Goal: Task Accomplishment & Management: Manage account settings

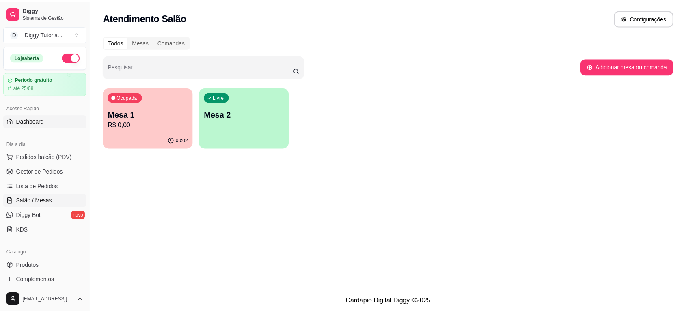
scroll to position [47, 0]
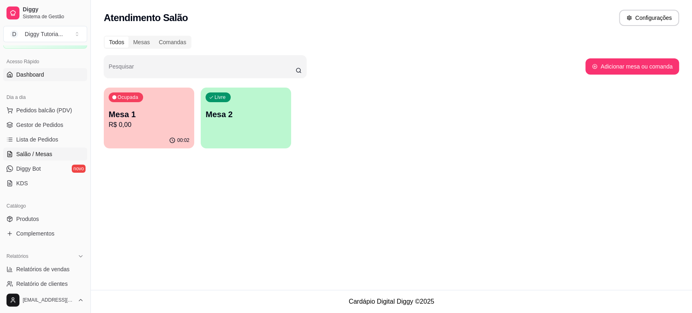
click at [45, 74] on link "Dashboard" at bounding box center [45, 74] width 84 height 13
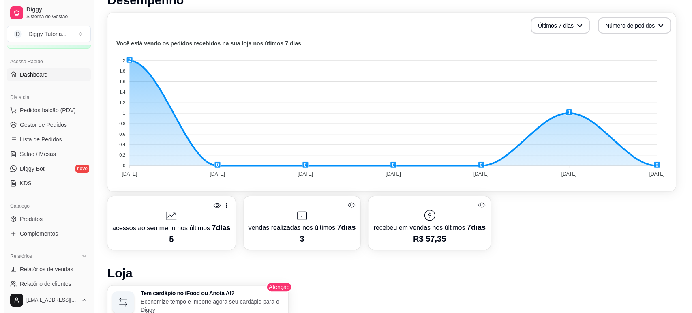
scroll to position [270, 0]
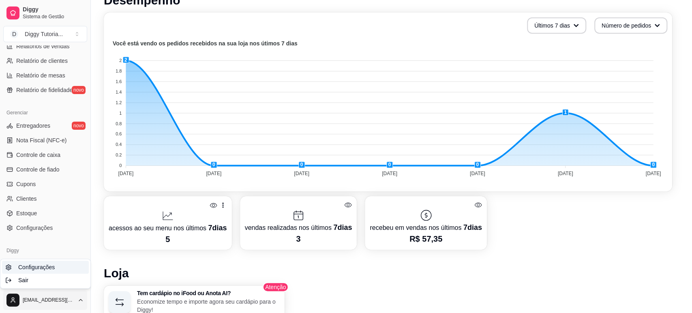
click at [49, 272] on link "Configurações" at bounding box center [45, 267] width 87 height 13
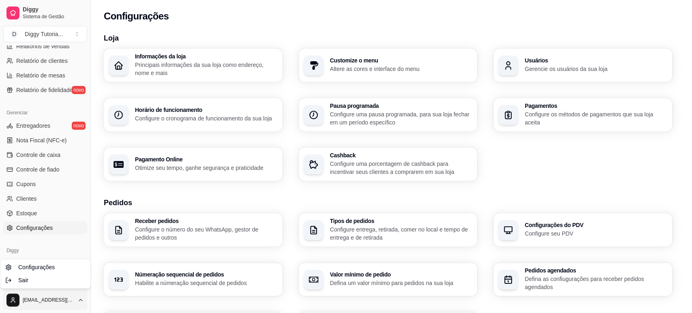
click at [68, 295] on html "Diggy Sistema de Gestão D Diggy Tutoria ... Loja aberta Período gratuito até 11…" at bounding box center [346, 156] width 692 height 313
click at [48, 280] on div "Sair" at bounding box center [45, 280] width 87 height 13
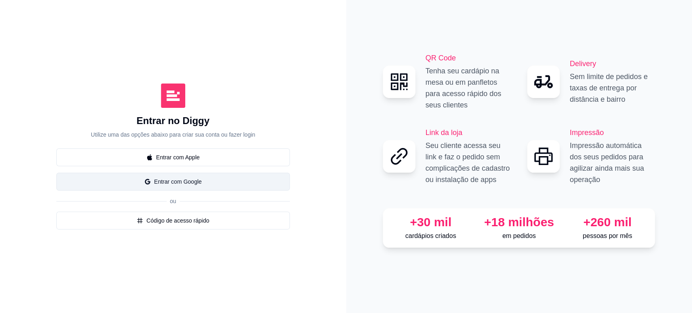
click at [194, 174] on button "Entrar com Google" at bounding box center [173, 182] width 234 height 18
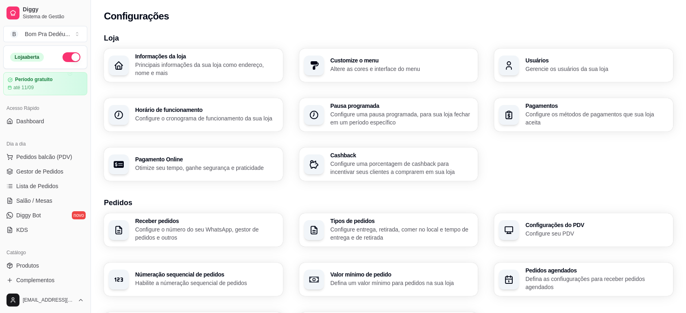
click at [235, 168] on p "Otimize seu tempo, ganhe segurança e praticidade" at bounding box center [206, 168] width 143 height 8
select select "4.98"
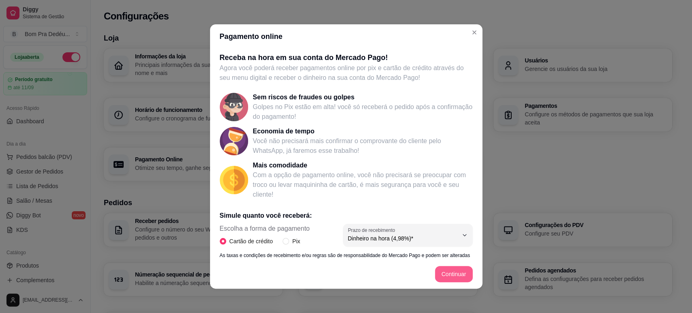
click at [435, 275] on button "Continuar" at bounding box center [454, 274] width 38 height 16
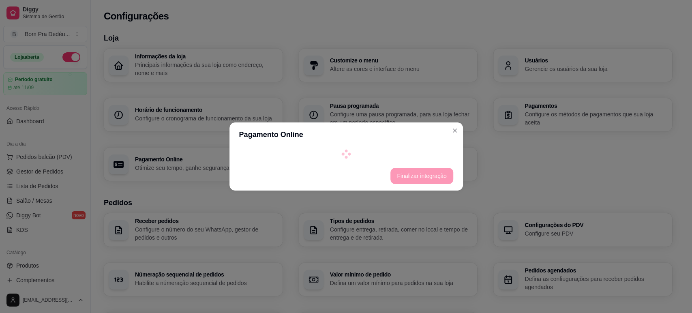
select select "4.98"
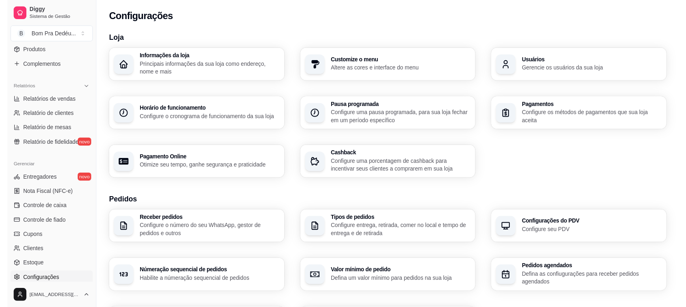
scroll to position [270, 0]
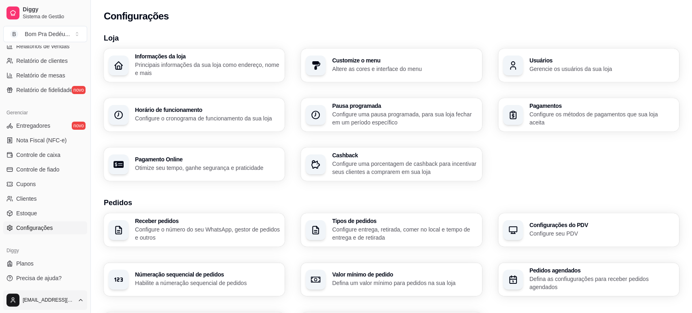
click at [72, 301] on html "Diggy Sistema de Gestão B Bom Pra Dedéu ... Loja aberta Período gratuito até 11…" at bounding box center [346, 156] width 692 height 313
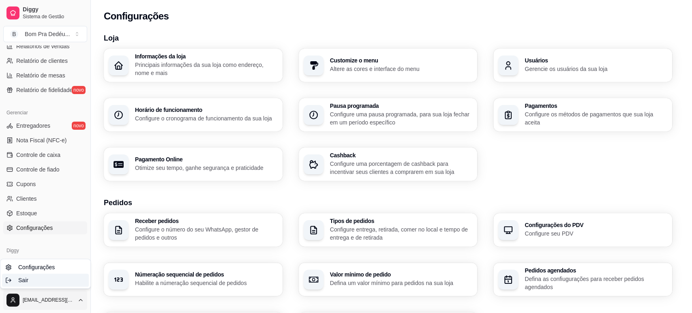
click at [55, 278] on div "Sair" at bounding box center [45, 280] width 87 height 13
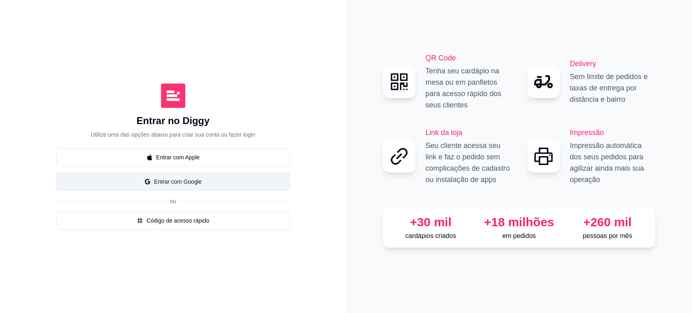
click at [194, 185] on button "Entrar com Google" at bounding box center [173, 182] width 234 height 18
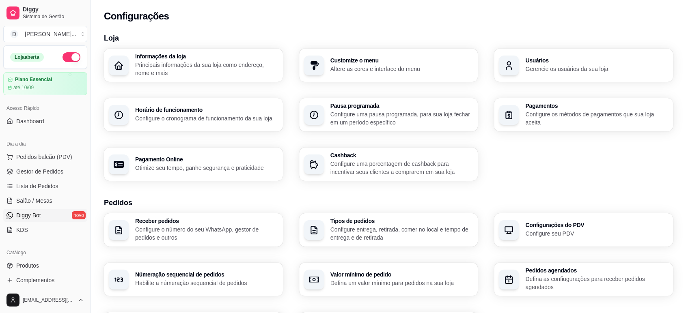
click at [60, 214] on link "Diggy Bot novo" at bounding box center [45, 215] width 84 height 13
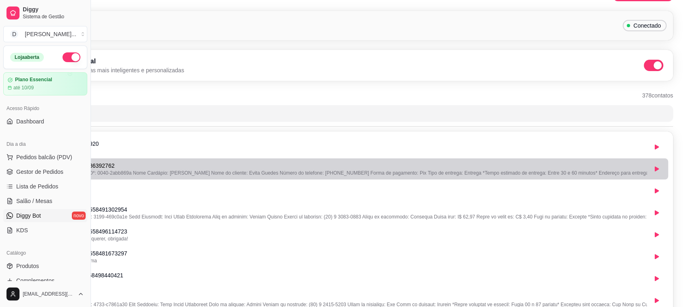
scroll to position [0, 91]
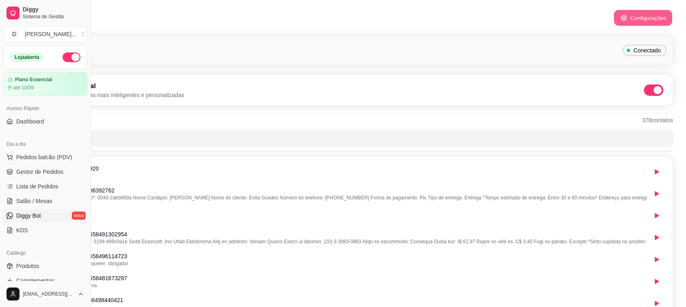
click at [635, 13] on button "Configurações" at bounding box center [642, 18] width 58 height 16
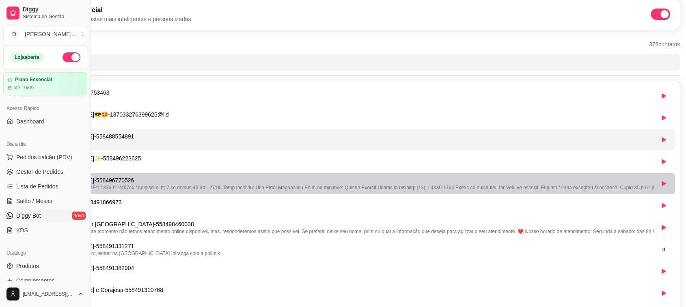
scroll to position [80, 84]
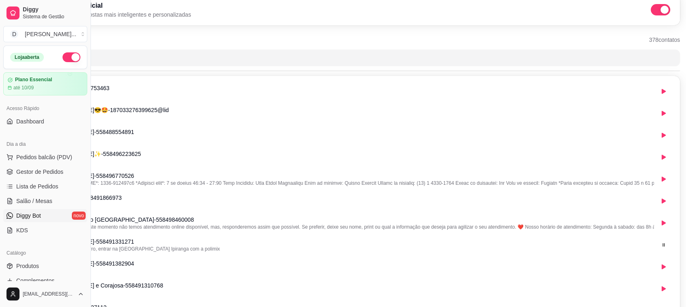
click at [156, 47] on div "Conversas Ativas 378 contatos" at bounding box center [350, 50] width 660 height 31
click at [140, 24] on div "Inteligência Artificial Ative a IA para respostas mais inteligentes e personali…" at bounding box center [350, 9] width 660 height 31
drag, startPoint x: 91, startPoint y: 168, endPoint x: 7, endPoint y: 152, distance: 85.1
click at [7, 152] on div "Diggy Sistema de Gestão D Dona [PERSON_NAME] ... Loja aberta Plano Essencial at…" at bounding box center [45, 153] width 90 height 307
click at [89, 262] on button "Toggle Sidebar" at bounding box center [90, 153] width 6 height 307
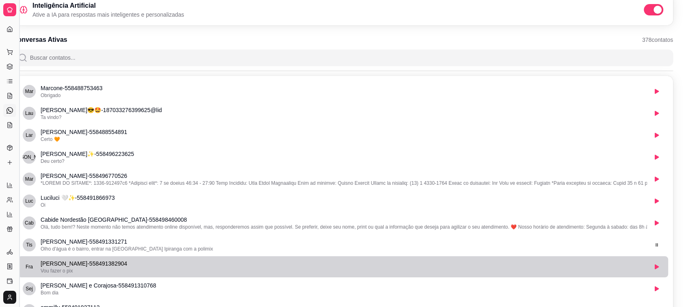
scroll to position [80, 19]
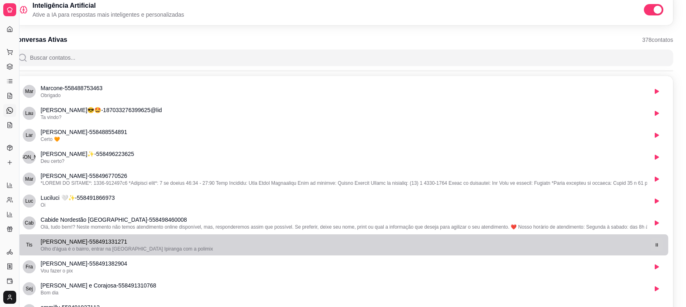
click at [656, 243] on icon "button" at bounding box center [656, 244] width 5 height 5
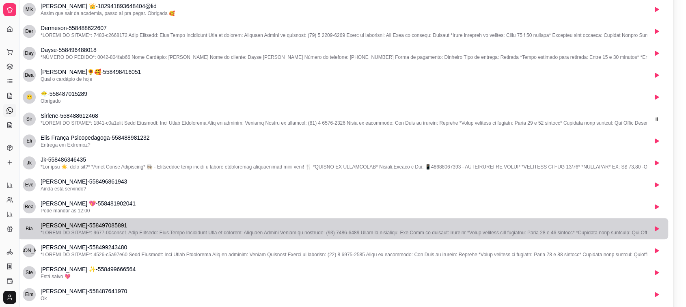
scroll to position [898, 19]
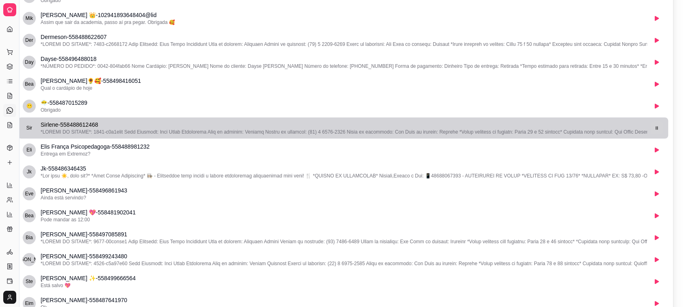
click at [657, 130] on button "button" at bounding box center [656, 127] width 13 height 13
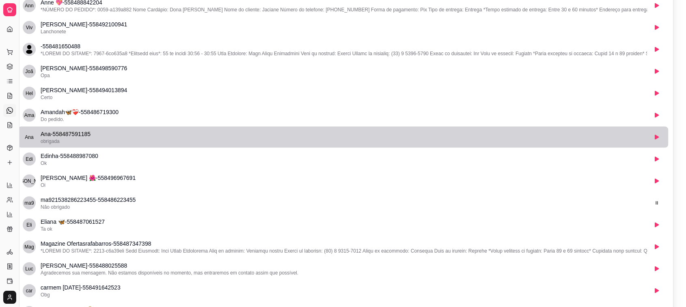
scroll to position [1721, 19]
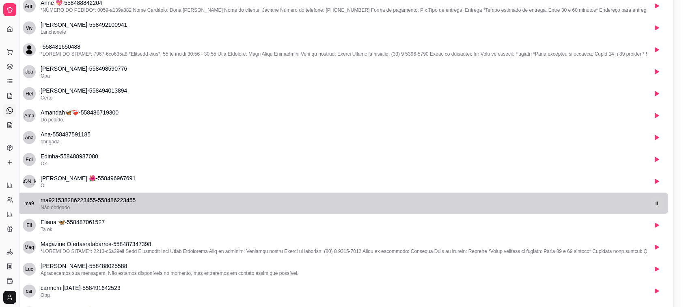
click at [656, 202] on icon "button" at bounding box center [656, 203] width 5 height 5
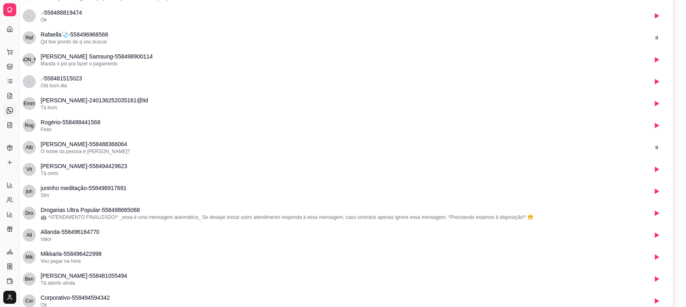
scroll to position [3141, 19]
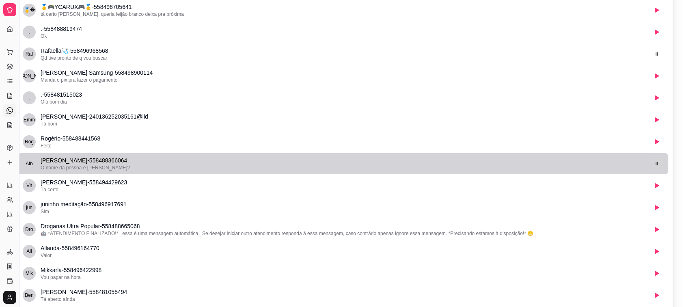
click at [654, 163] on icon "button" at bounding box center [656, 163] width 5 height 5
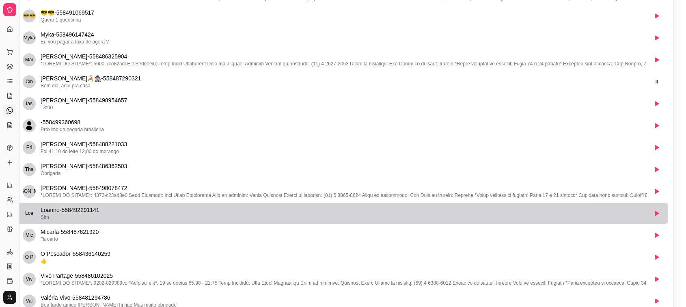
scroll to position [3989, 19]
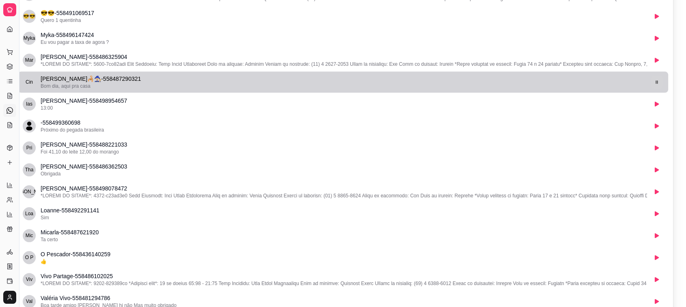
click at [654, 80] on icon "button" at bounding box center [656, 82] width 5 height 5
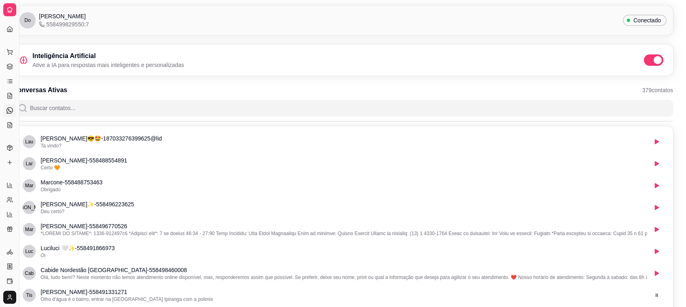
scroll to position [0, 19]
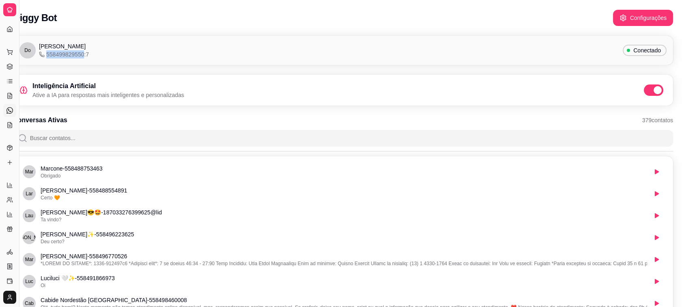
drag, startPoint x: 47, startPoint y: 54, endPoint x: 82, endPoint y: 54, distance: 34.9
click at [82, 54] on span "558499829550:7" at bounding box center [64, 54] width 50 height 8
copy span "558499829550"
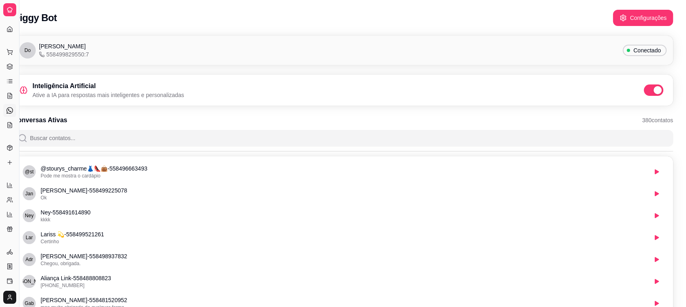
click at [89, 55] on div "[PERSON_NAME] 558499829550:7" at bounding box center [64, 50] width 50 height 16
drag, startPoint x: 95, startPoint y: 55, endPoint x: 88, endPoint y: 54, distance: 6.9
click at [88, 54] on div "[PERSON_NAME] 558499829550:7" at bounding box center [64, 50] width 50 height 16
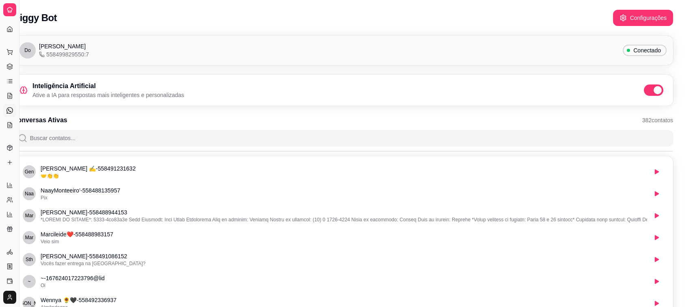
scroll to position [0, 0]
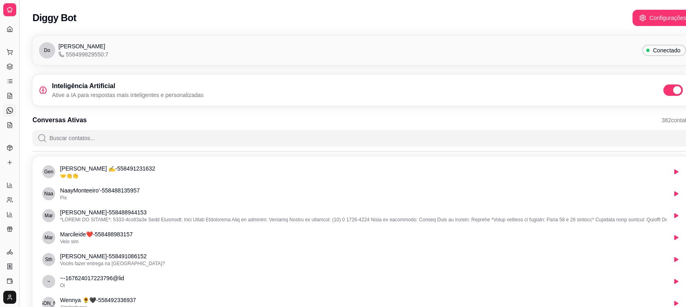
click at [21, 24] on button "Toggle Sidebar" at bounding box center [19, 153] width 6 height 307
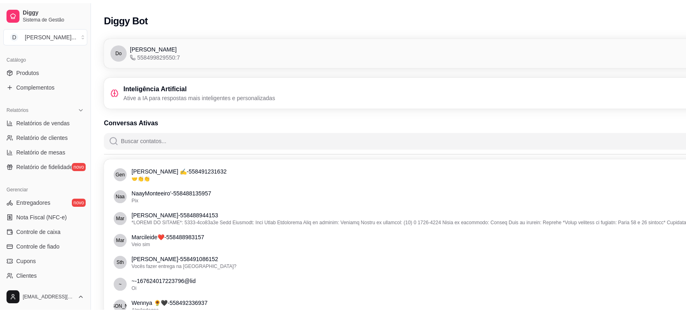
scroll to position [197, 0]
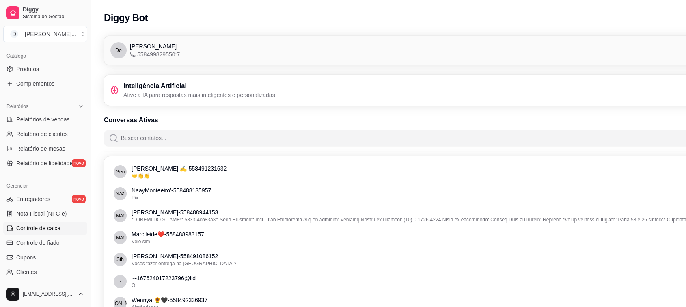
click at [37, 224] on span "Controle de caixa" at bounding box center [38, 228] width 44 height 8
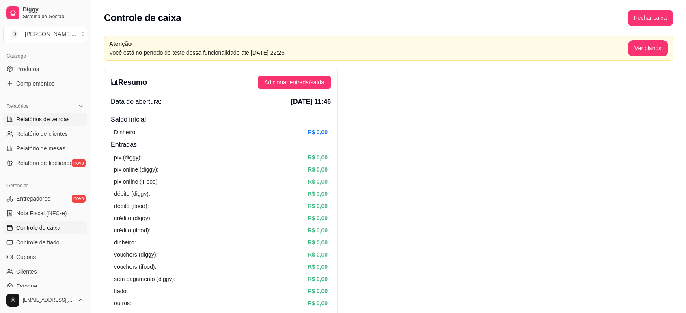
click at [50, 114] on link "Relatórios de vendas" at bounding box center [45, 119] width 84 height 13
select select "ALL"
select select "0"
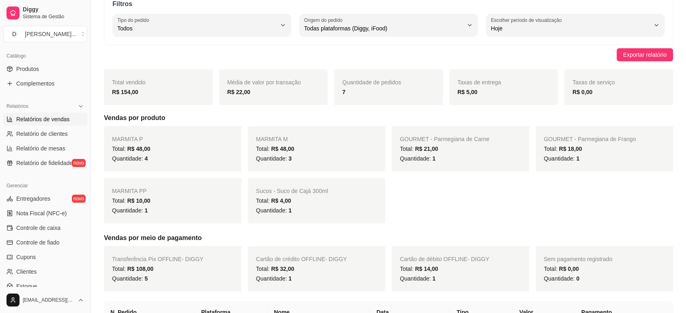
scroll to position [42, 0]
click at [36, 229] on span "Controle de caixa" at bounding box center [38, 228] width 44 height 8
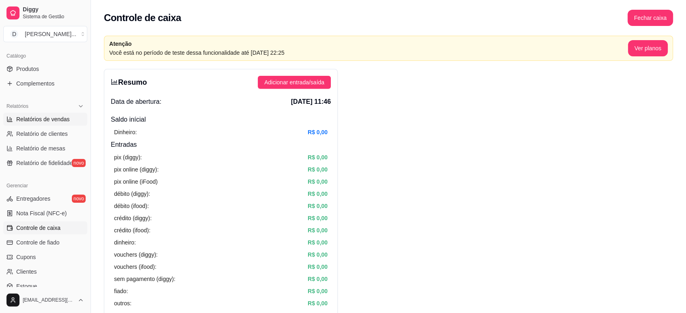
click at [61, 121] on span "Relatórios de vendas" at bounding box center [43, 119] width 54 height 8
select select "ALL"
select select "0"
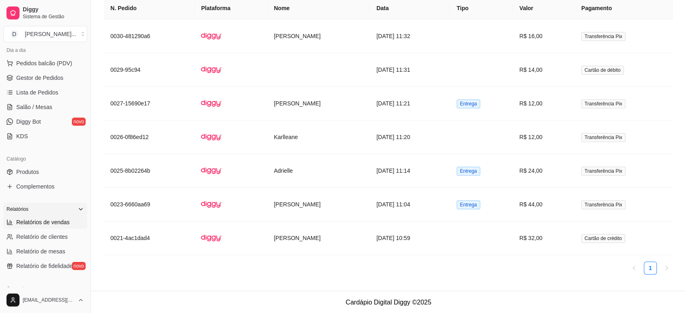
scroll to position [91, 0]
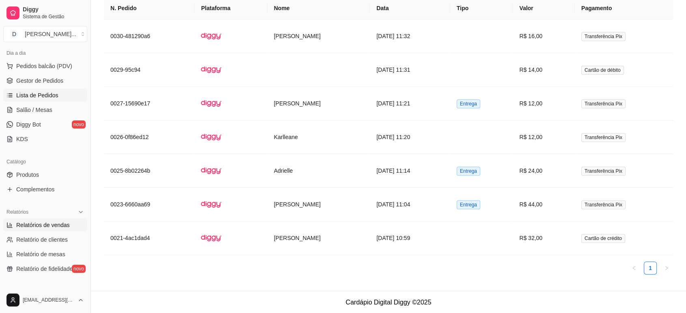
click at [45, 91] on span "Lista de Pedidos" at bounding box center [37, 95] width 42 height 8
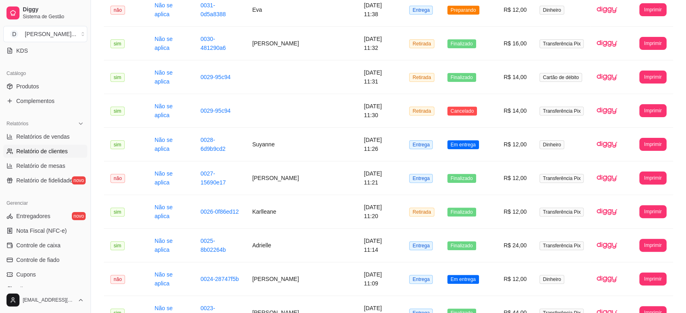
scroll to position [180, 0]
click at [46, 243] on span "Controle de caixa" at bounding box center [38, 245] width 44 height 8
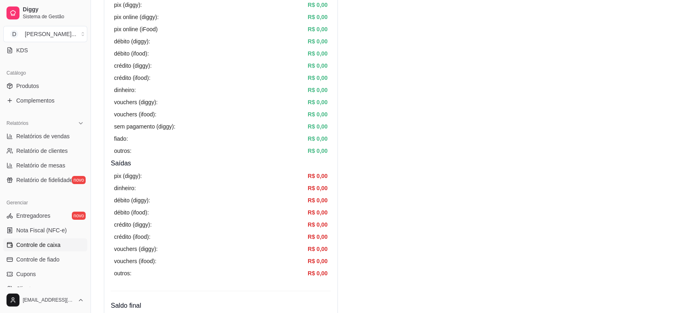
scroll to position [155, 0]
